Goal: Register for event/course

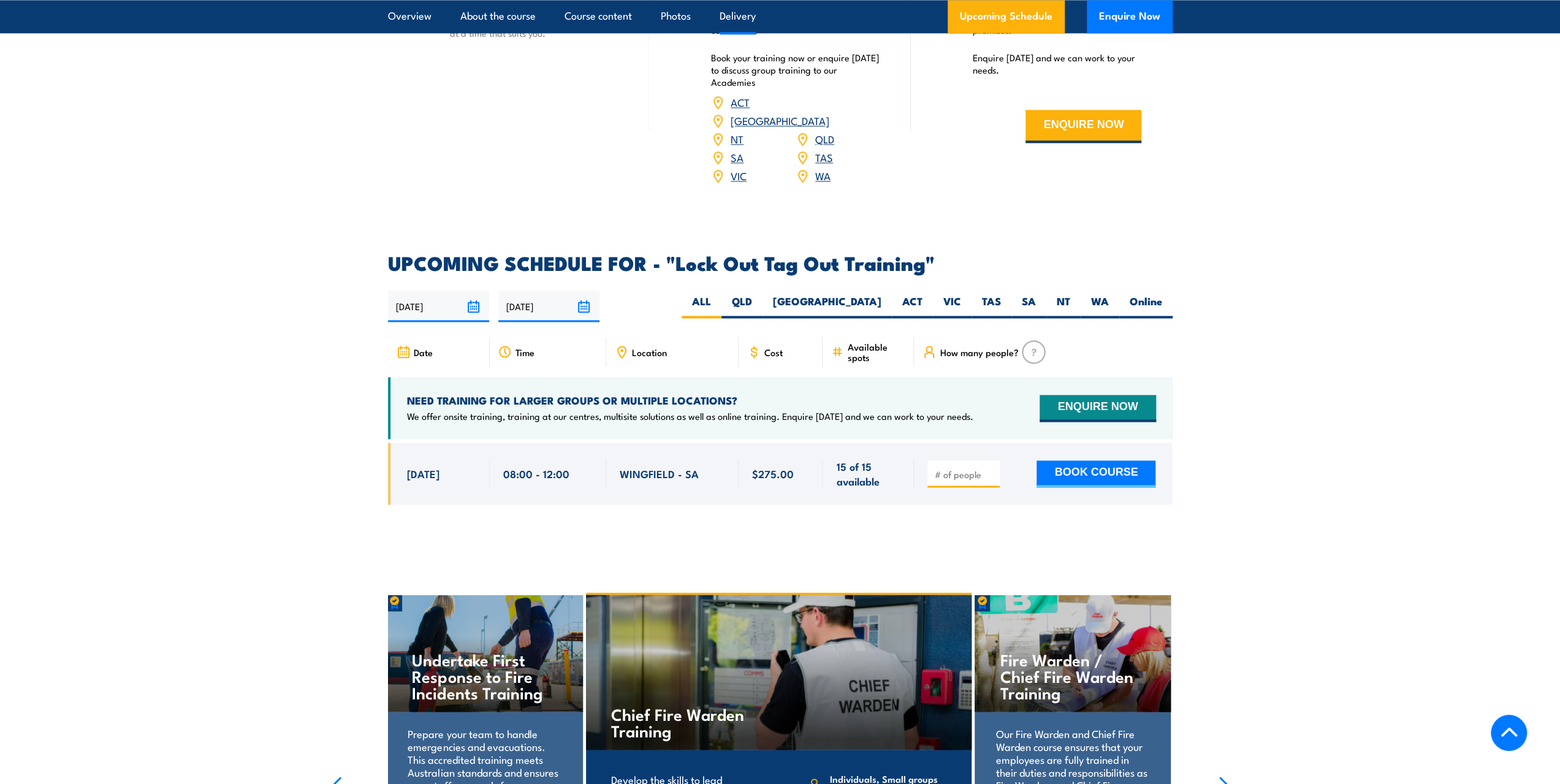
scroll to position [1839, 0]
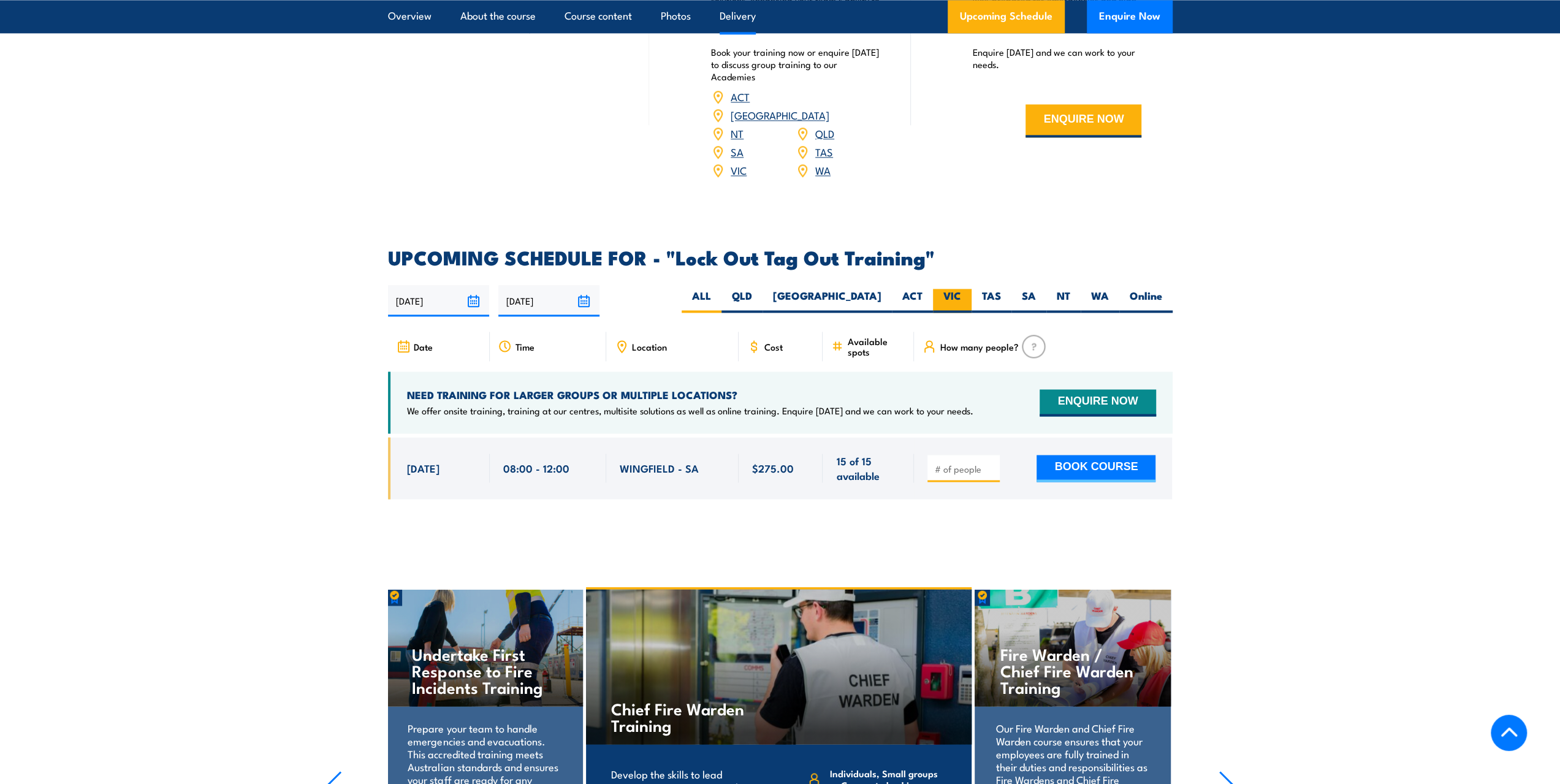
click at [957, 289] on label "VIC" at bounding box center [952, 301] width 39 height 24
click at [961, 289] on input "VIC" at bounding box center [965, 293] width 8 height 8
radio input "true"
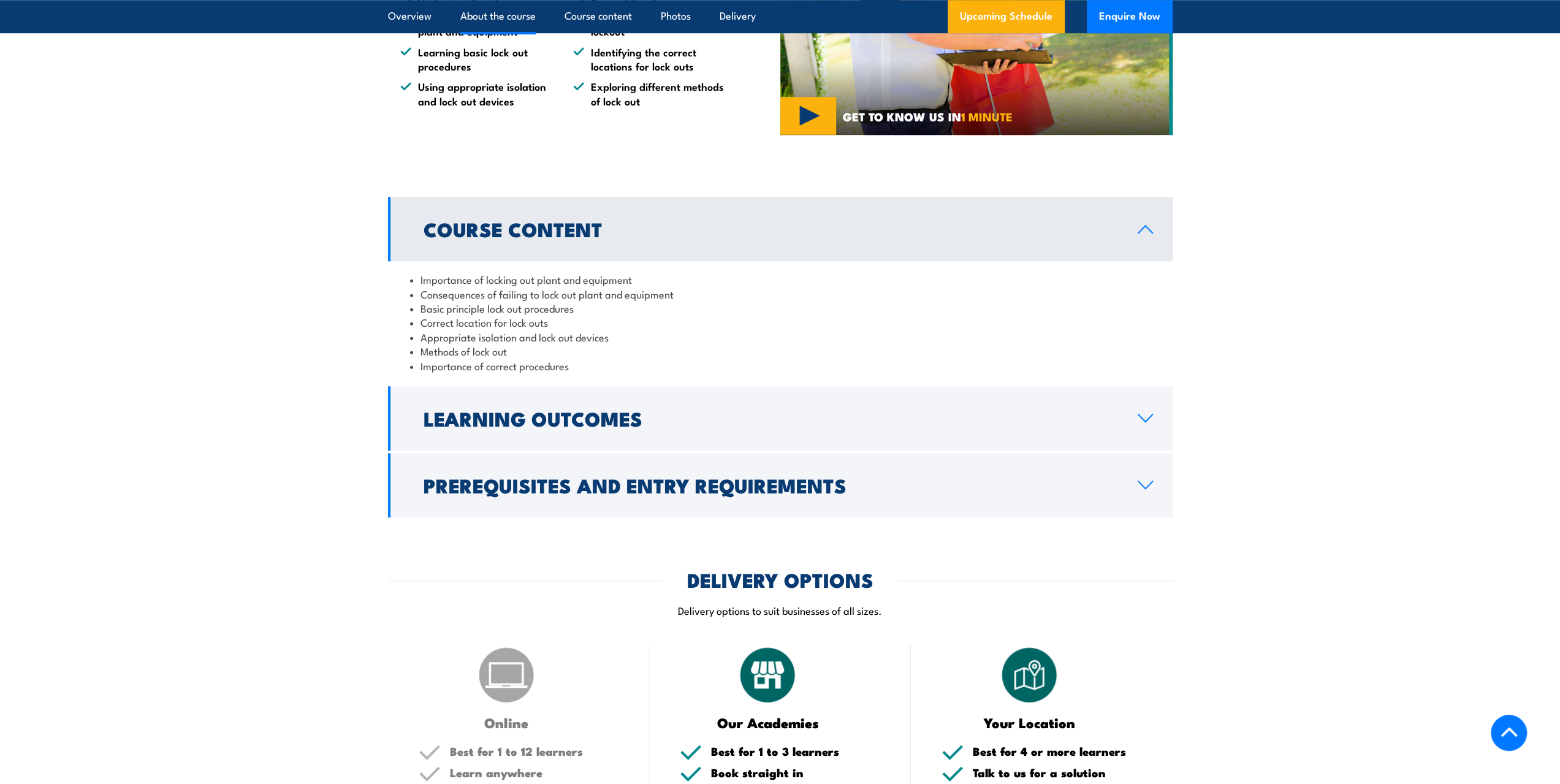
scroll to position [1027, 0]
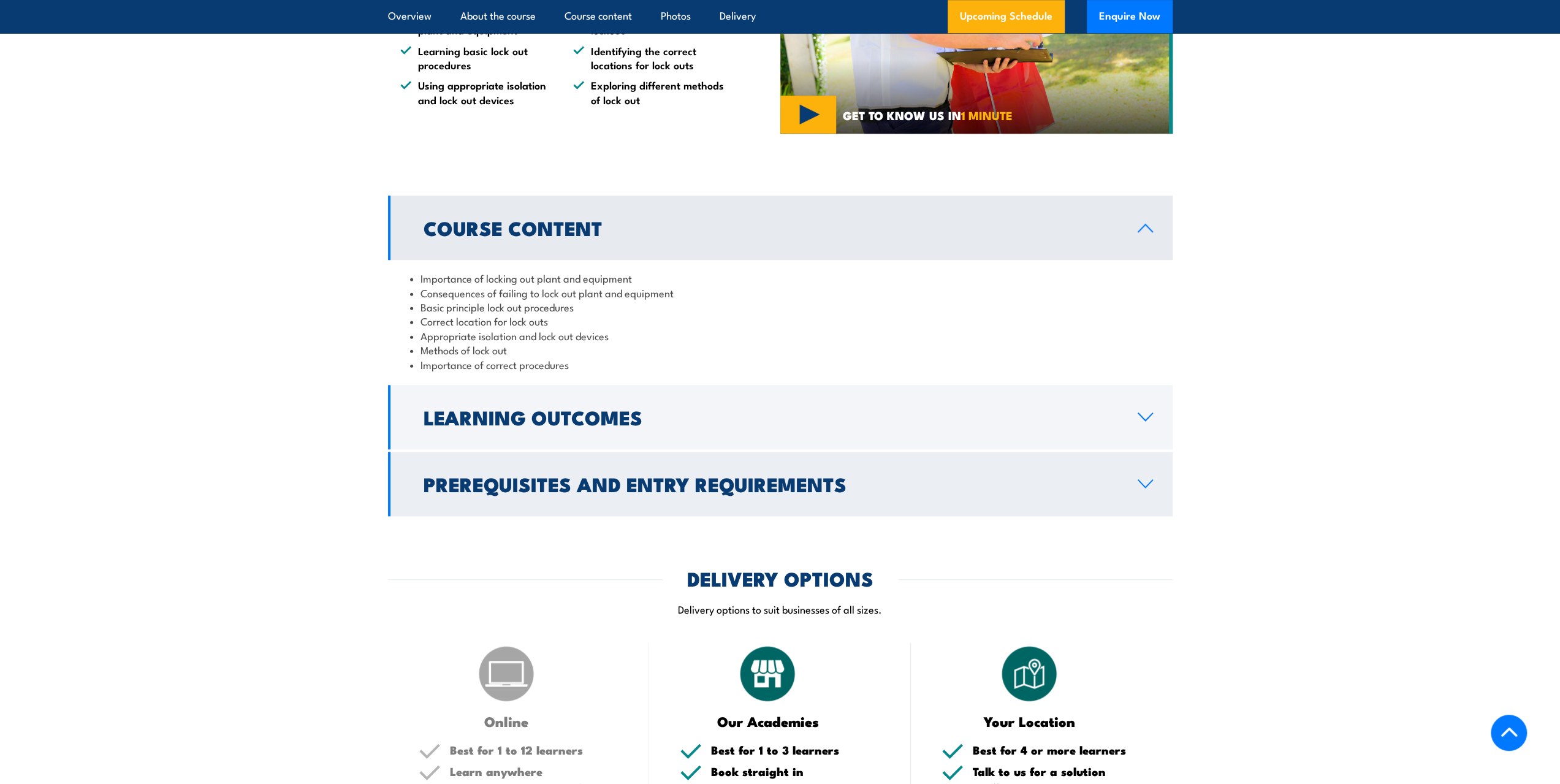
click at [519, 484] on h2 "Prerequisites and Entry Requirements" at bounding box center [770, 483] width 694 height 17
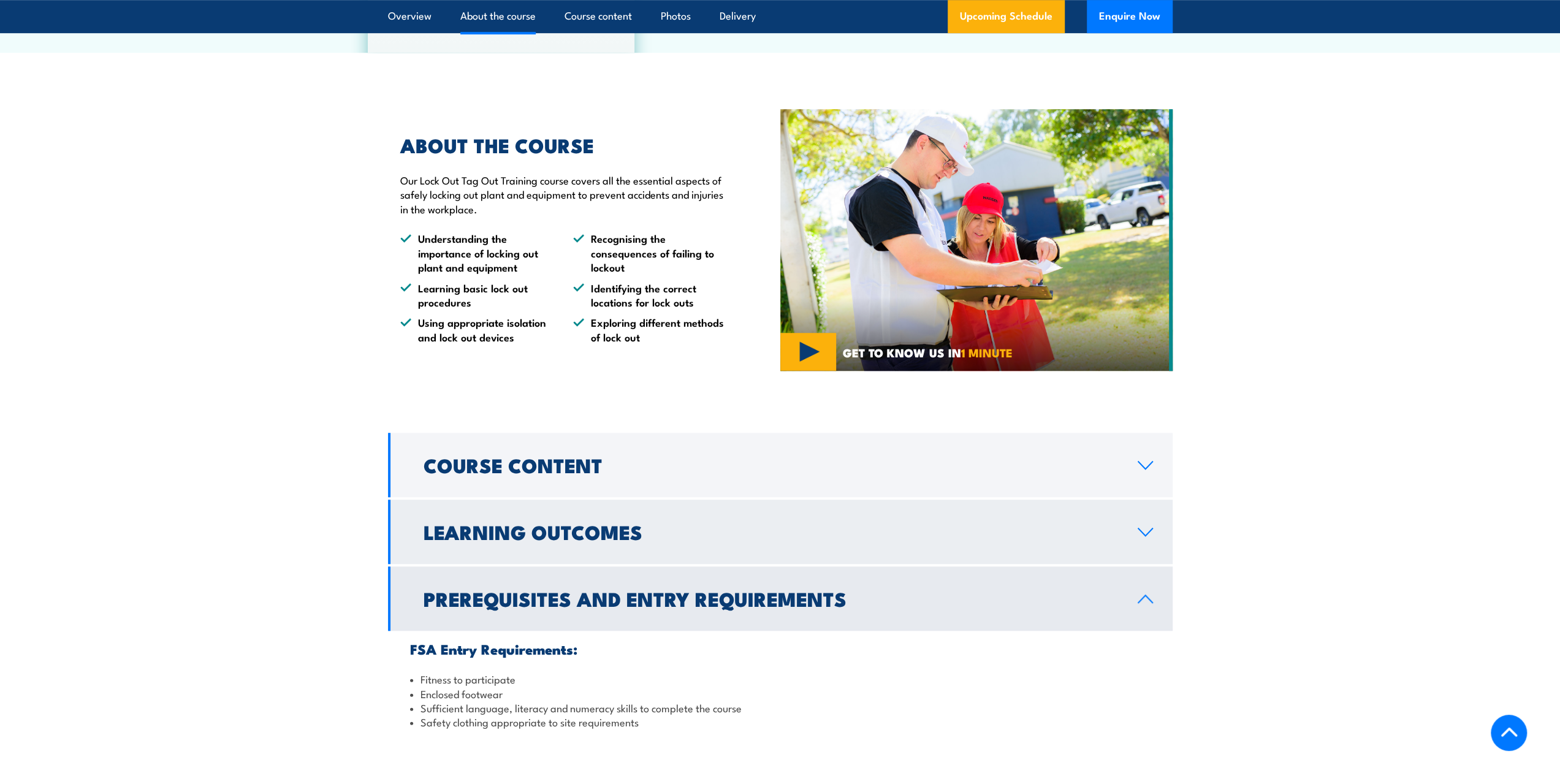
scroll to position [782, 0]
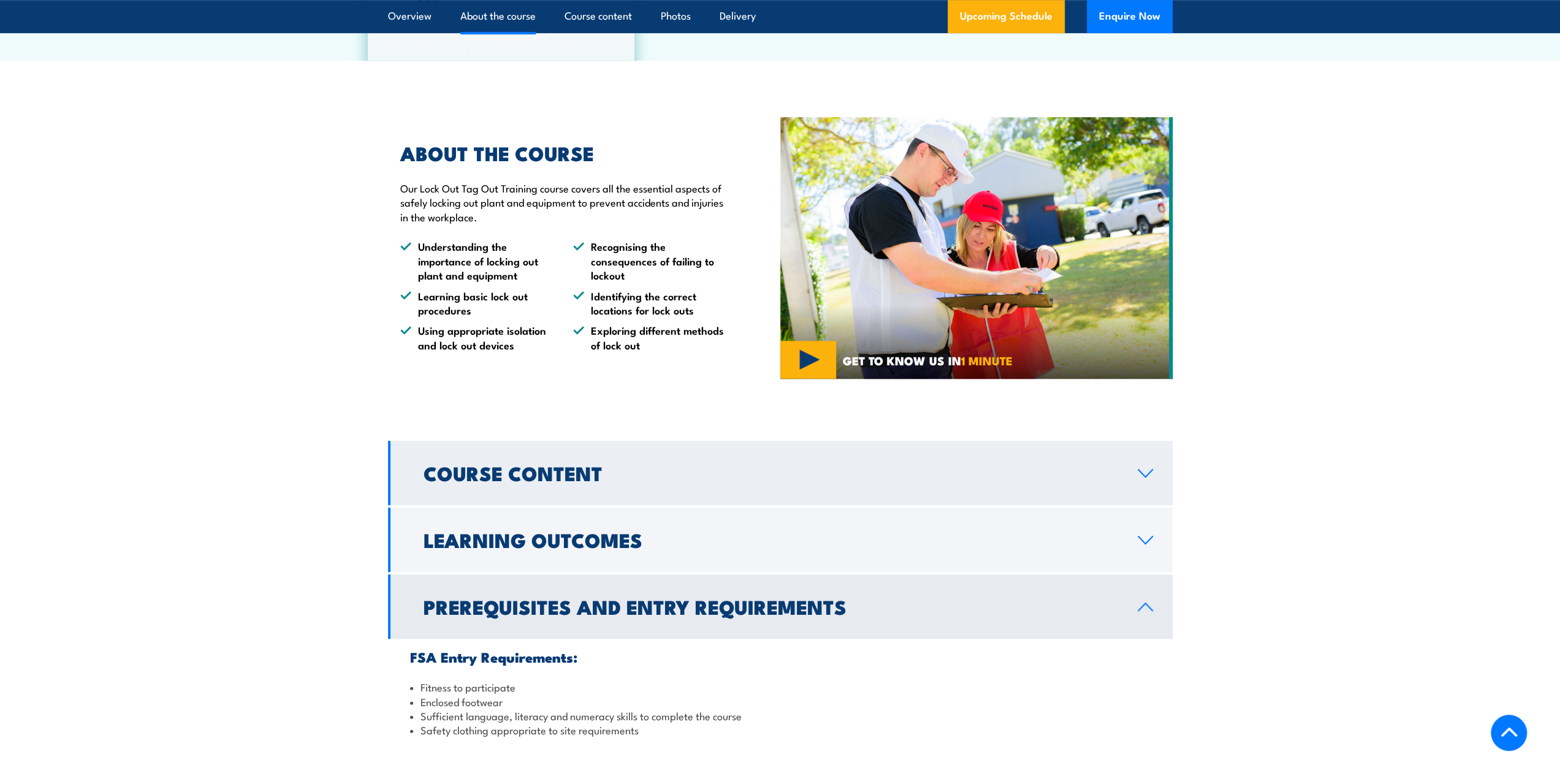
click at [548, 479] on h2 "Course Content" at bounding box center [770, 472] width 694 height 17
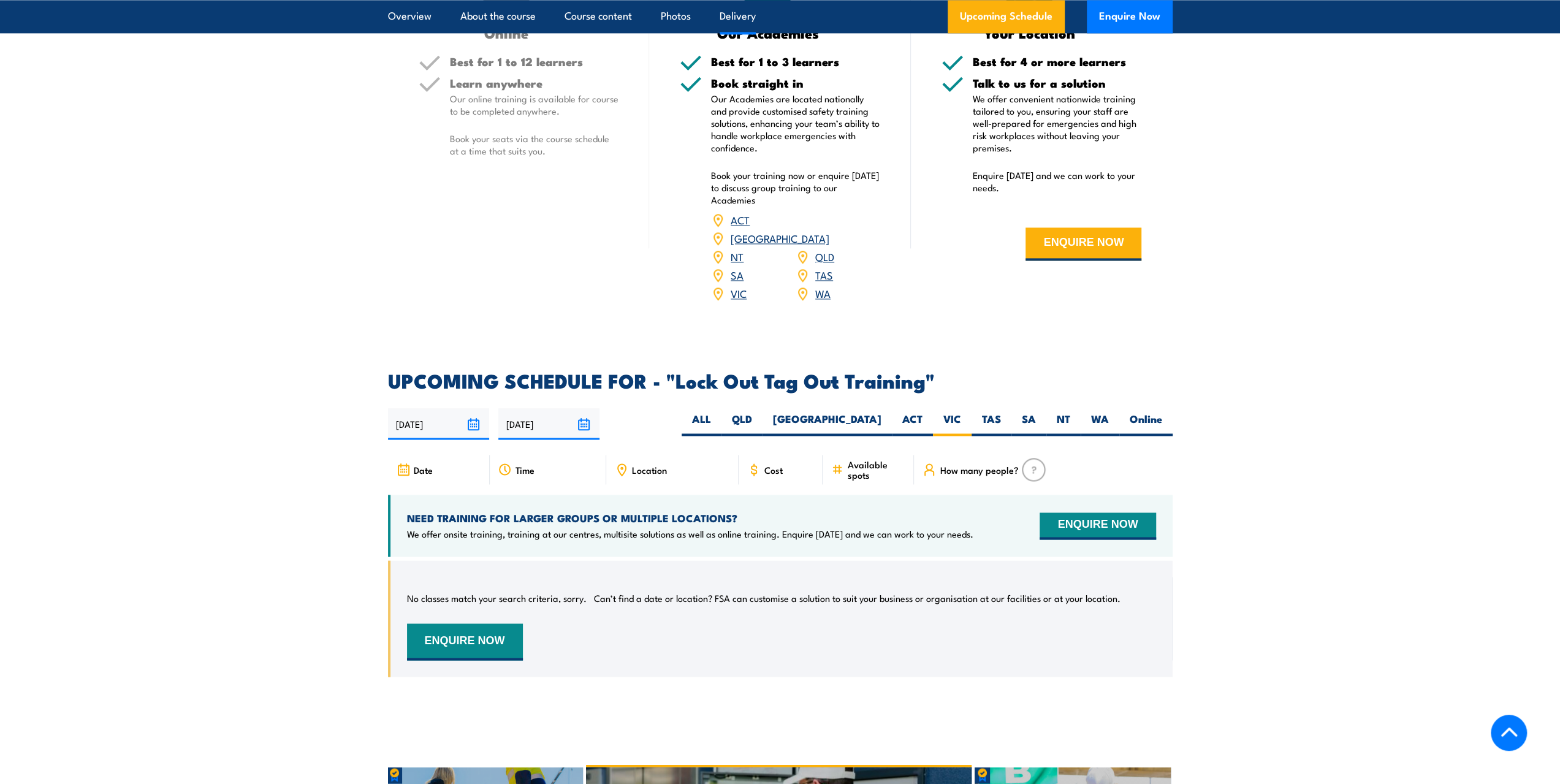
scroll to position [1763, 0]
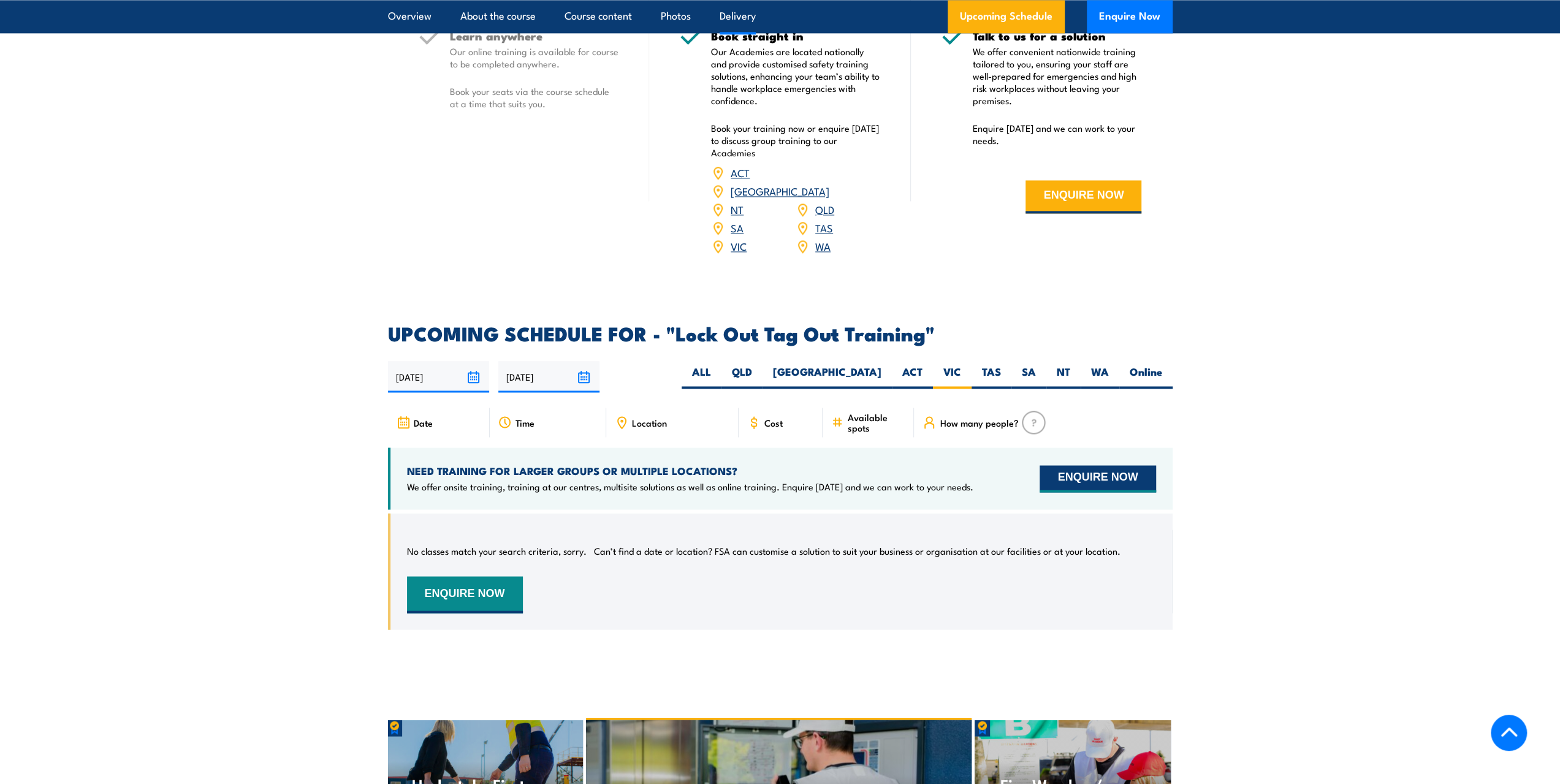
click at [1106, 465] on button "ENQUIRE NOW" at bounding box center [1098, 479] width 116 height 27
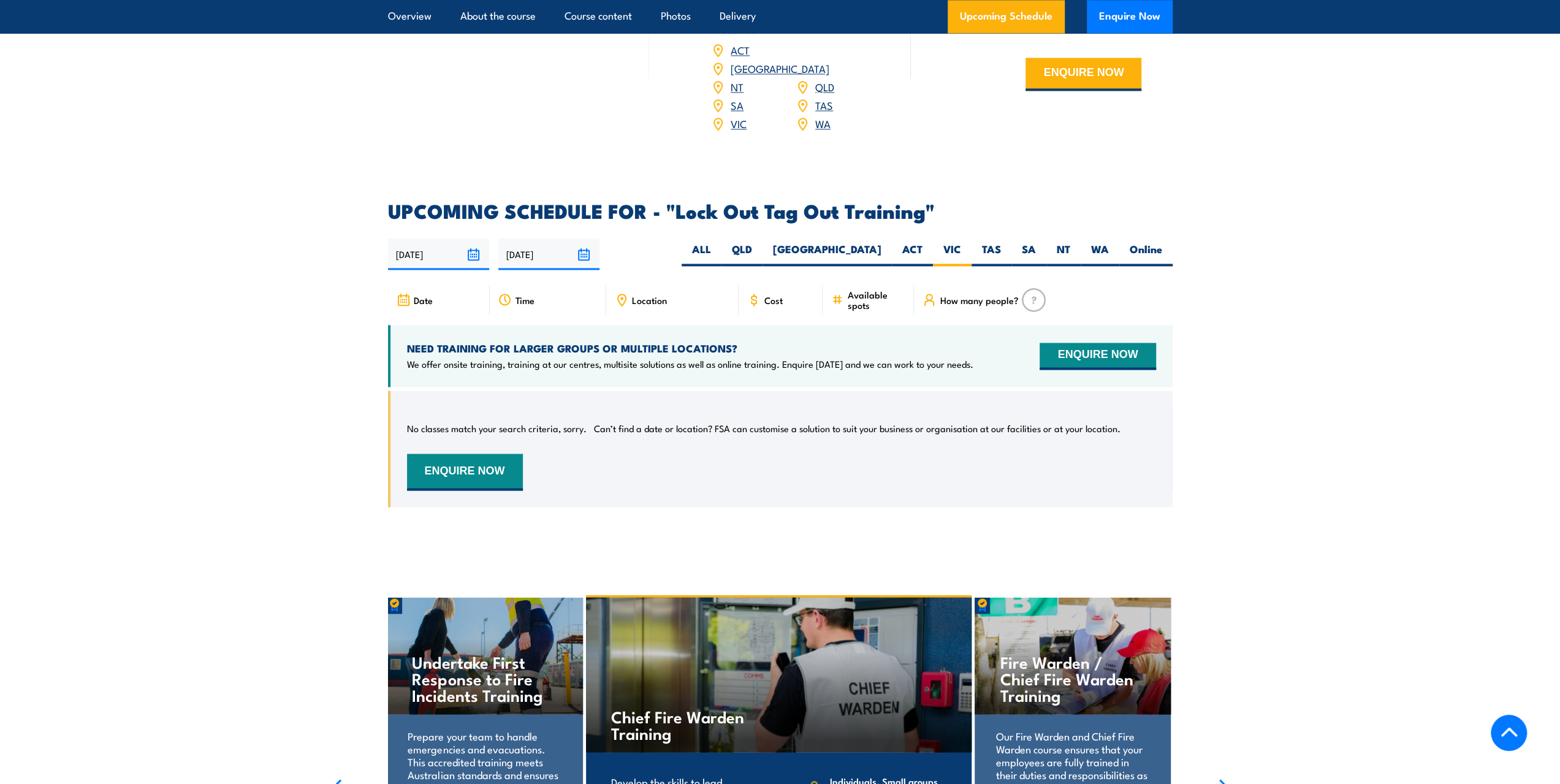
scroll to position [1824, 0]
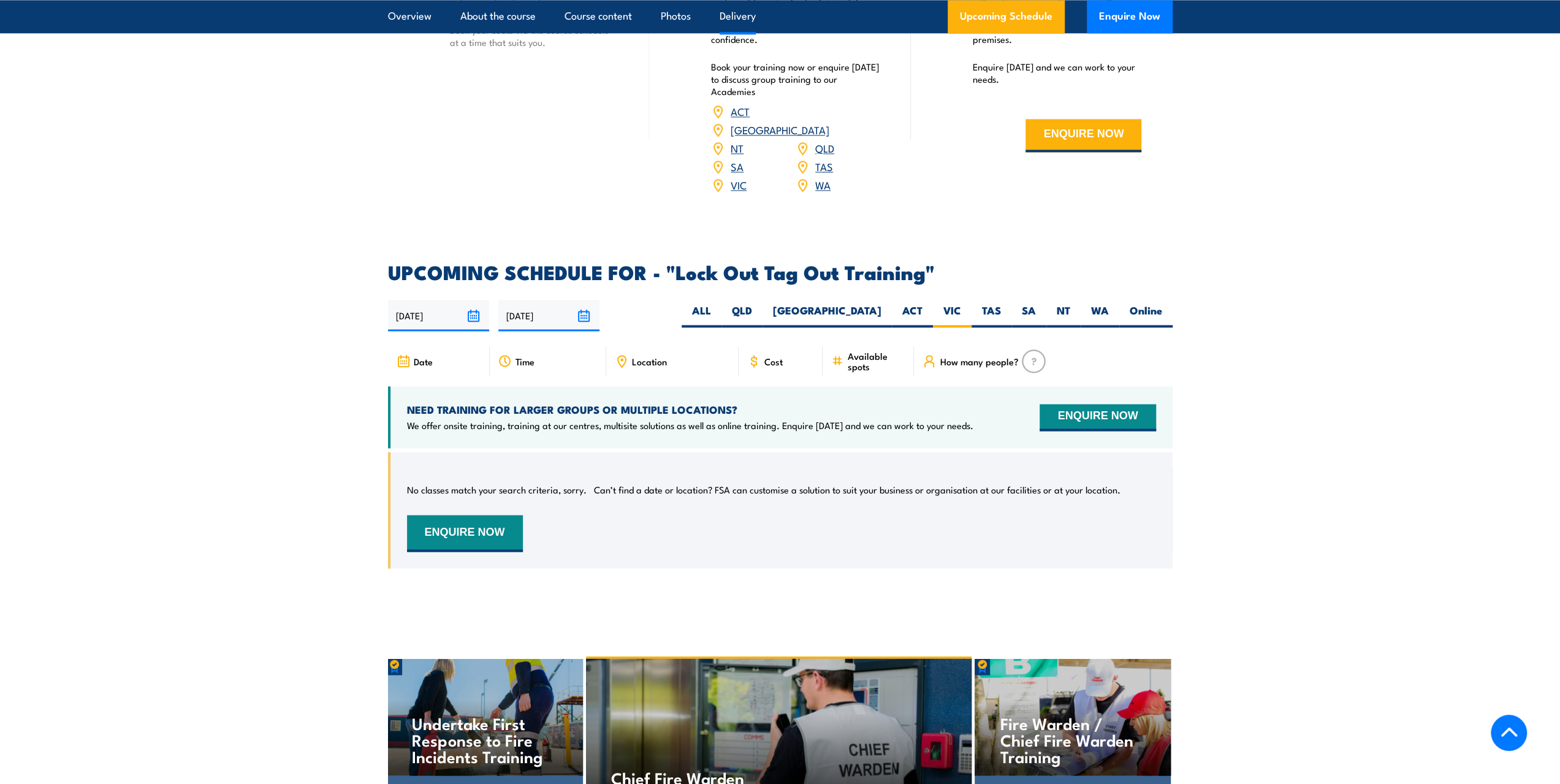
click at [547, 351] on div "Time" at bounding box center [548, 361] width 117 height 29
click at [949, 356] on span "How many people?" at bounding box center [979, 361] width 78 height 10
click at [1031, 349] on img at bounding box center [1034, 361] width 24 height 24
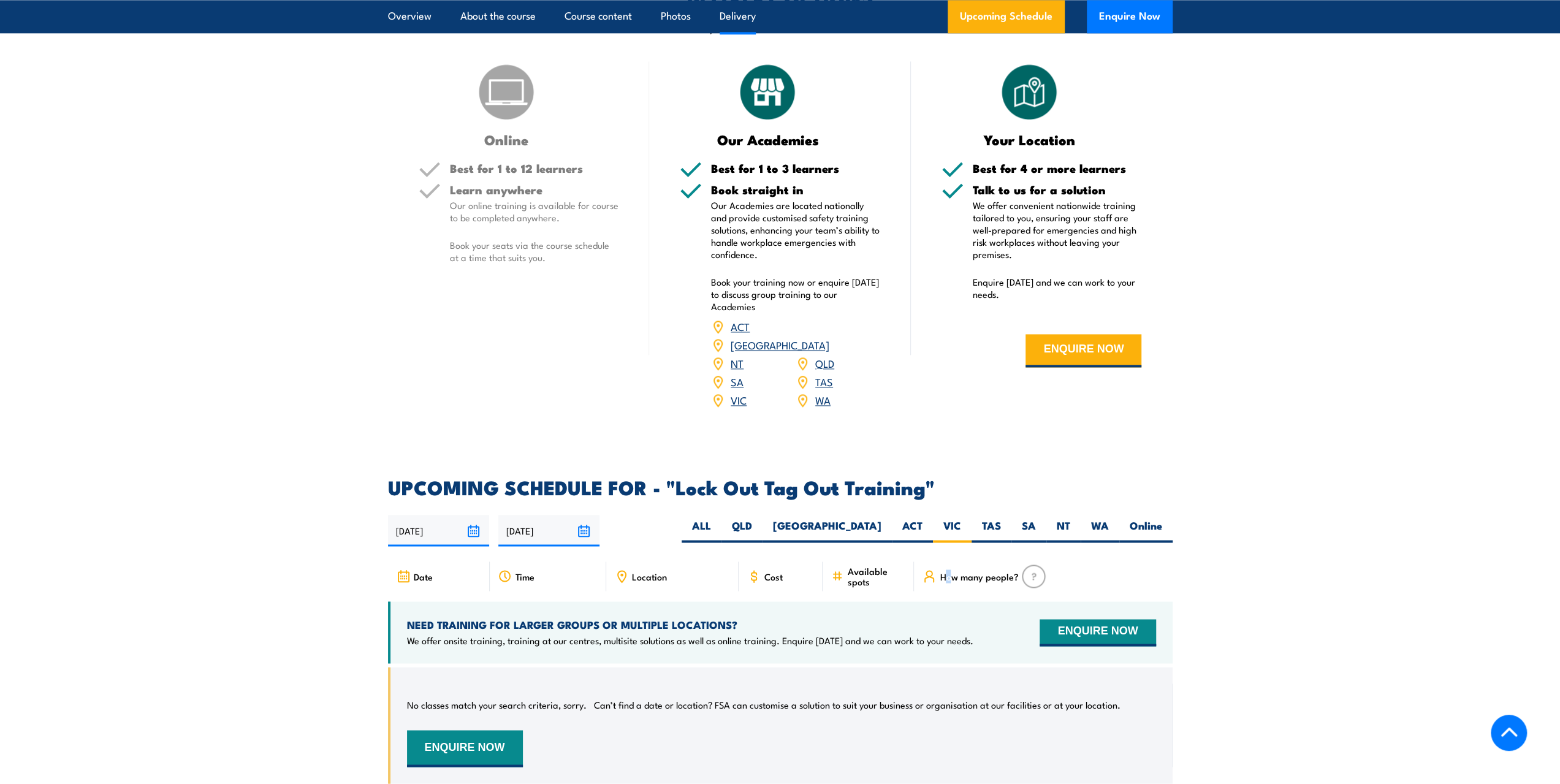
scroll to position [1593, 0]
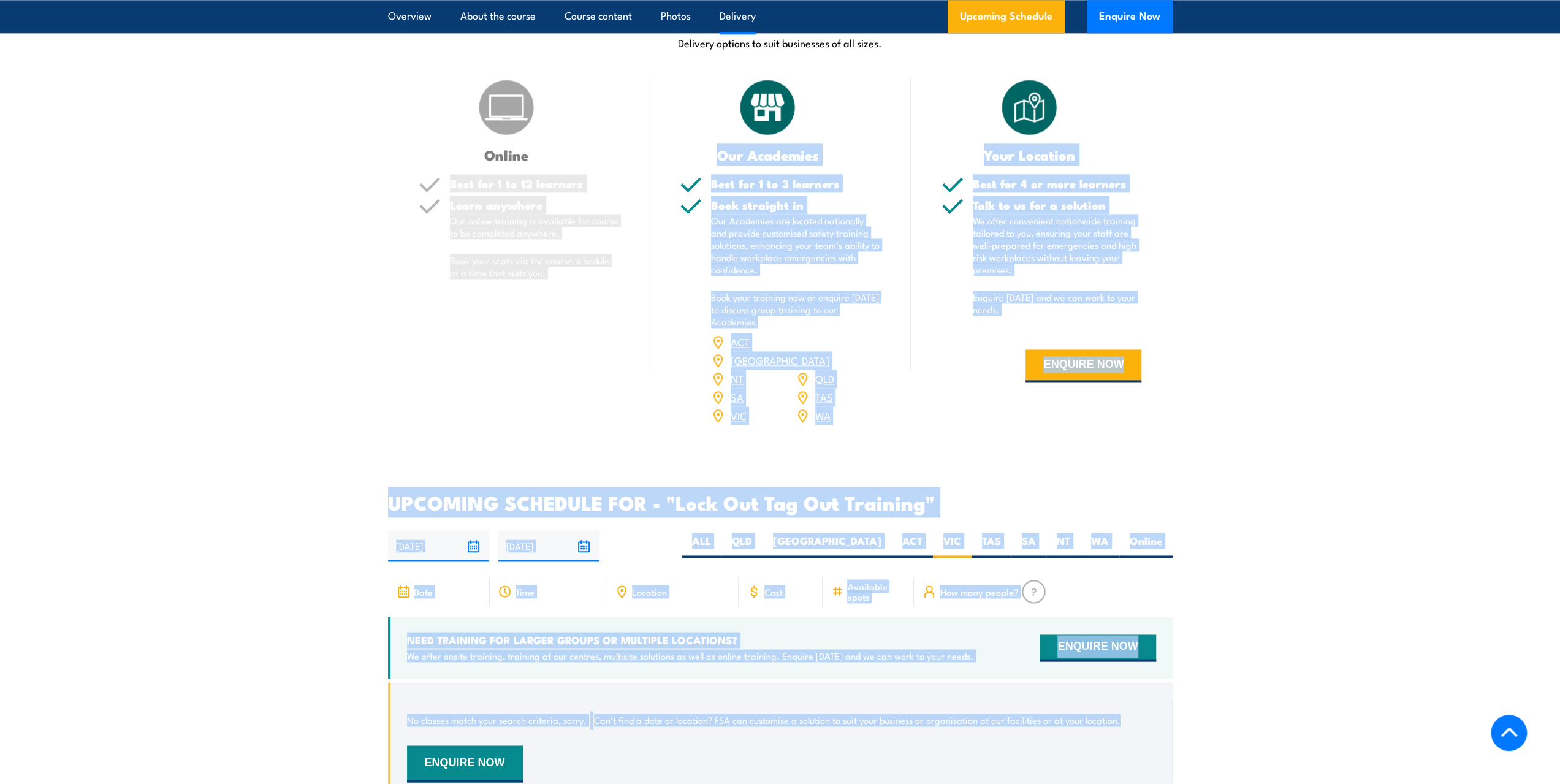
drag, startPoint x: 1258, startPoint y: 759, endPoint x: 4, endPoint y: 164, distance: 1388.0
click at [4, 164] on div "COURSES > Safety Training Lock Out Tag Out TRAINING This course teaches you the…" at bounding box center [780, 51] width 1560 height 3289
click at [0, 310] on section "DELIVERY OPTIONS Delivery options to suit businesses of all sizes. Online Best …" at bounding box center [780, 222] width 1560 height 437
